Goal: Find specific page/section: Find specific page/section

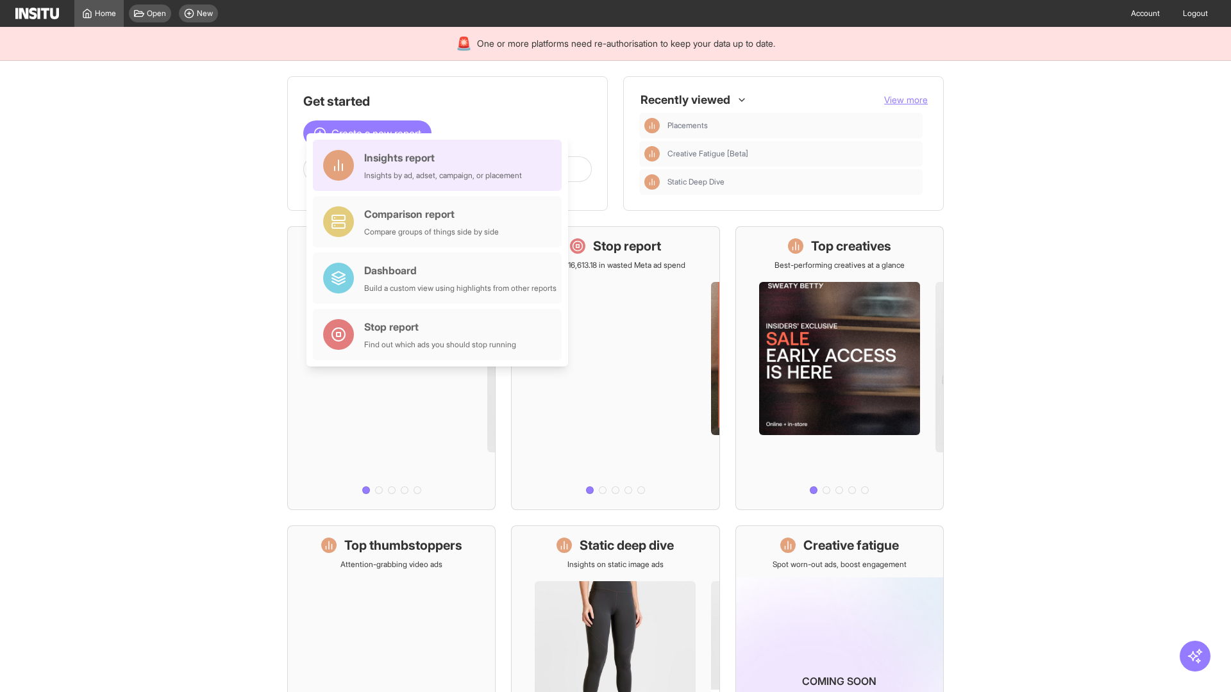
click at [440, 165] on div "Insights report Insights by ad, adset, campaign, or placement" at bounding box center [443, 165] width 158 height 31
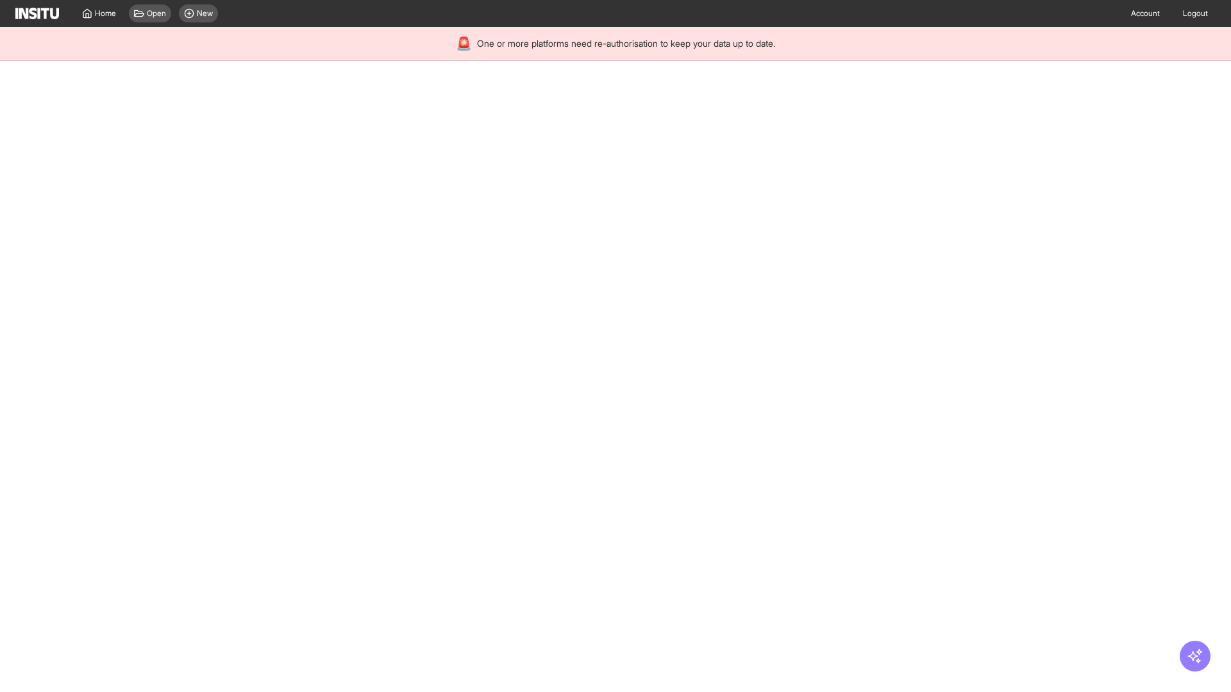
select select "**"
